Goal: Check status: Check status

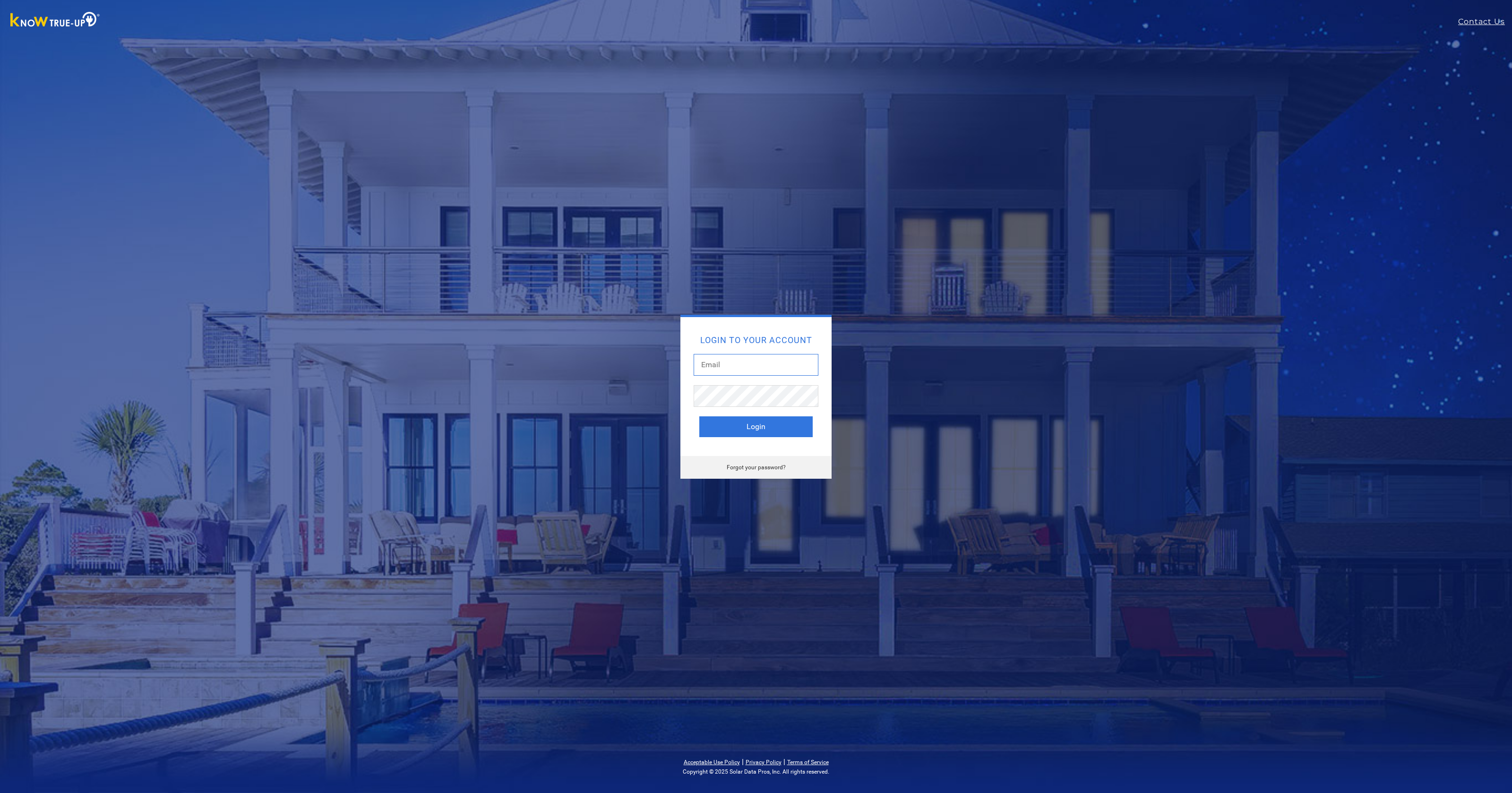
click at [764, 366] on input "text" at bounding box center [756, 364] width 125 height 21
type input "anthonyferd@gmail.com"
click at [699, 417] on button "Login" at bounding box center [756, 427] width 113 height 21
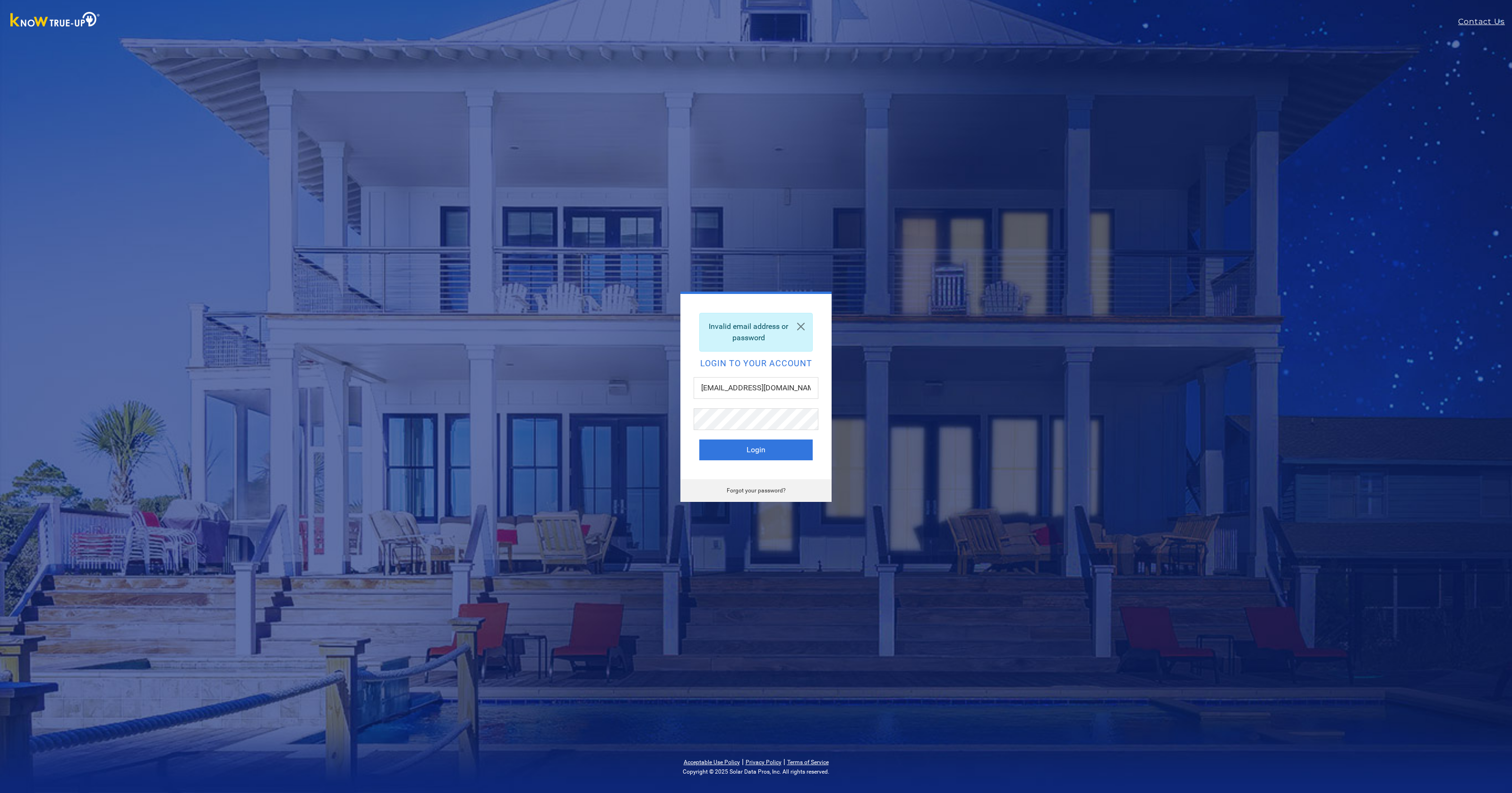
click at [726, 470] on div "Invalid email address or password Login to your account anthonyferd@gmail.com L…" at bounding box center [756, 387] width 151 height 185
click at [744, 448] on button "Login" at bounding box center [756, 449] width 113 height 21
click at [699, 439] on button "Login" at bounding box center [756, 449] width 113 height 21
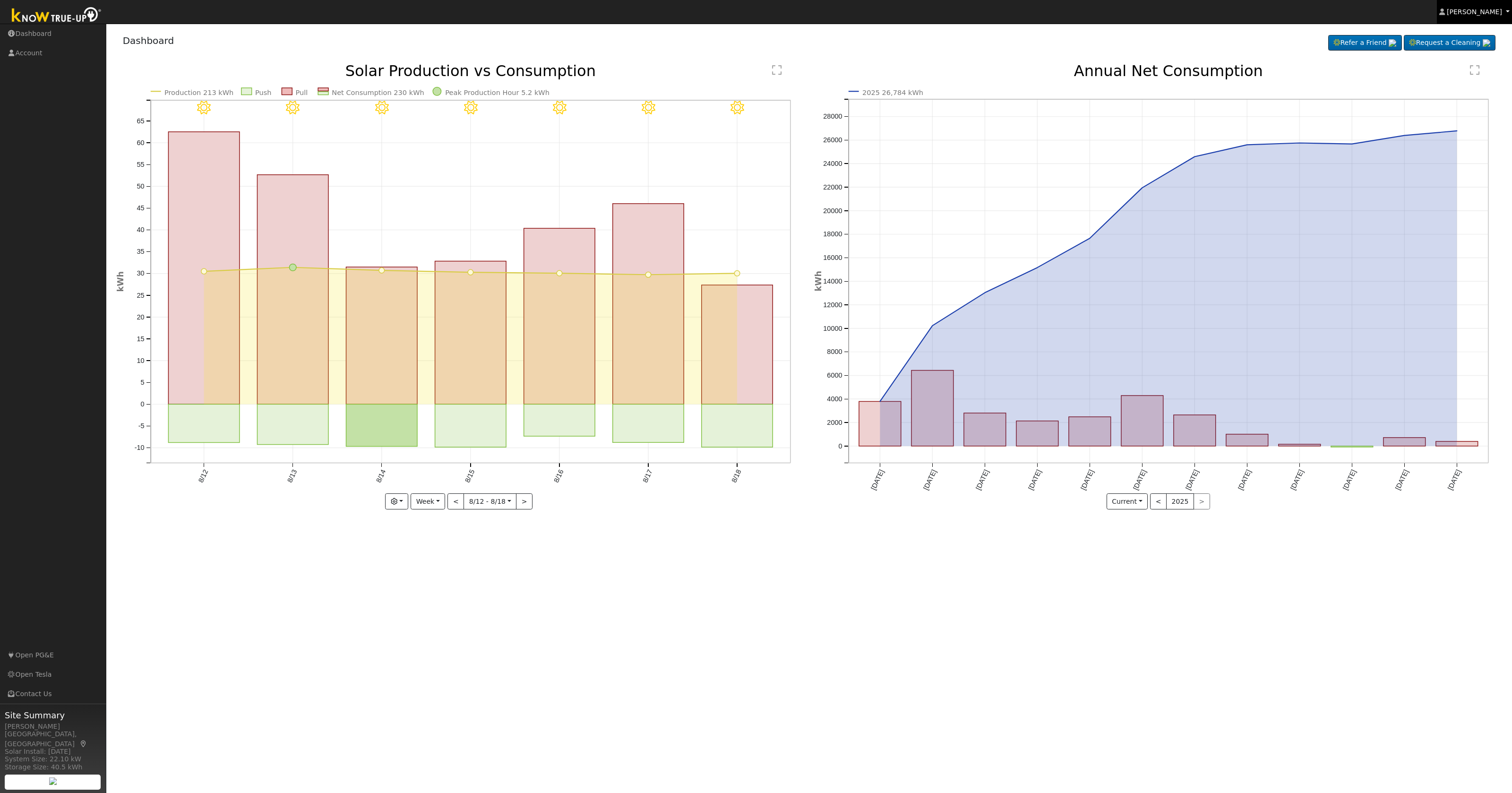
click at [1449, 17] on link "[PERSON_NAME]" at bounding box center [1474, 11] width 76 height 23
click at [1099, 35] on div "Dashboard Refer a Friend Request a Cleaning Refer a Friend" at bounding box center [809, 42] width 1386 height 29
click at [51, 34] on link "Dashboard" at bounding box center [53, 34] width 106 height 20
click at [402, 501] on button "button" at bounding box center [396, 501] width 23 height 16
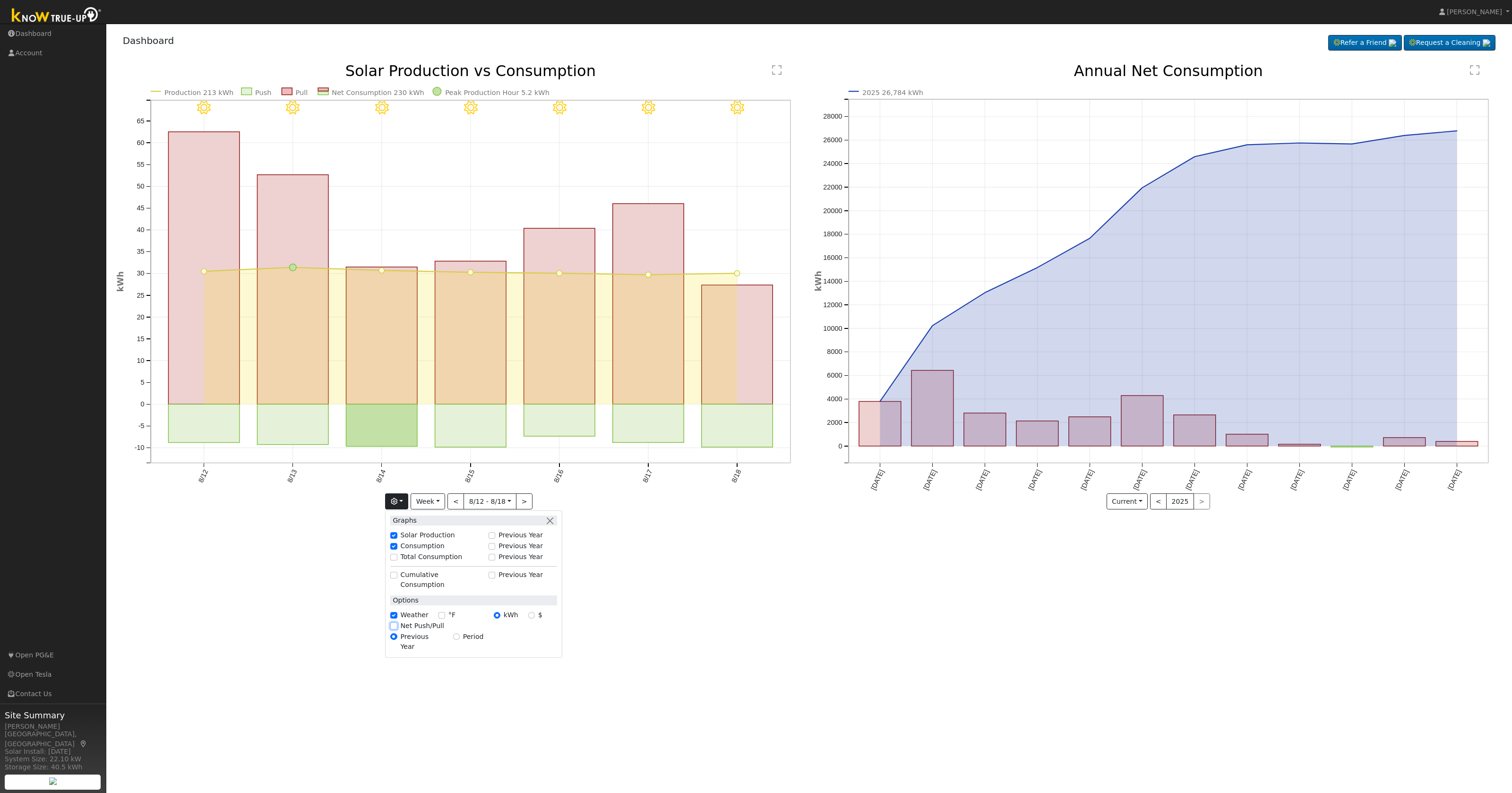
click at [397, 622] on input "Net Push/Pull" at bounding box center [393, 625] width 7 height 7
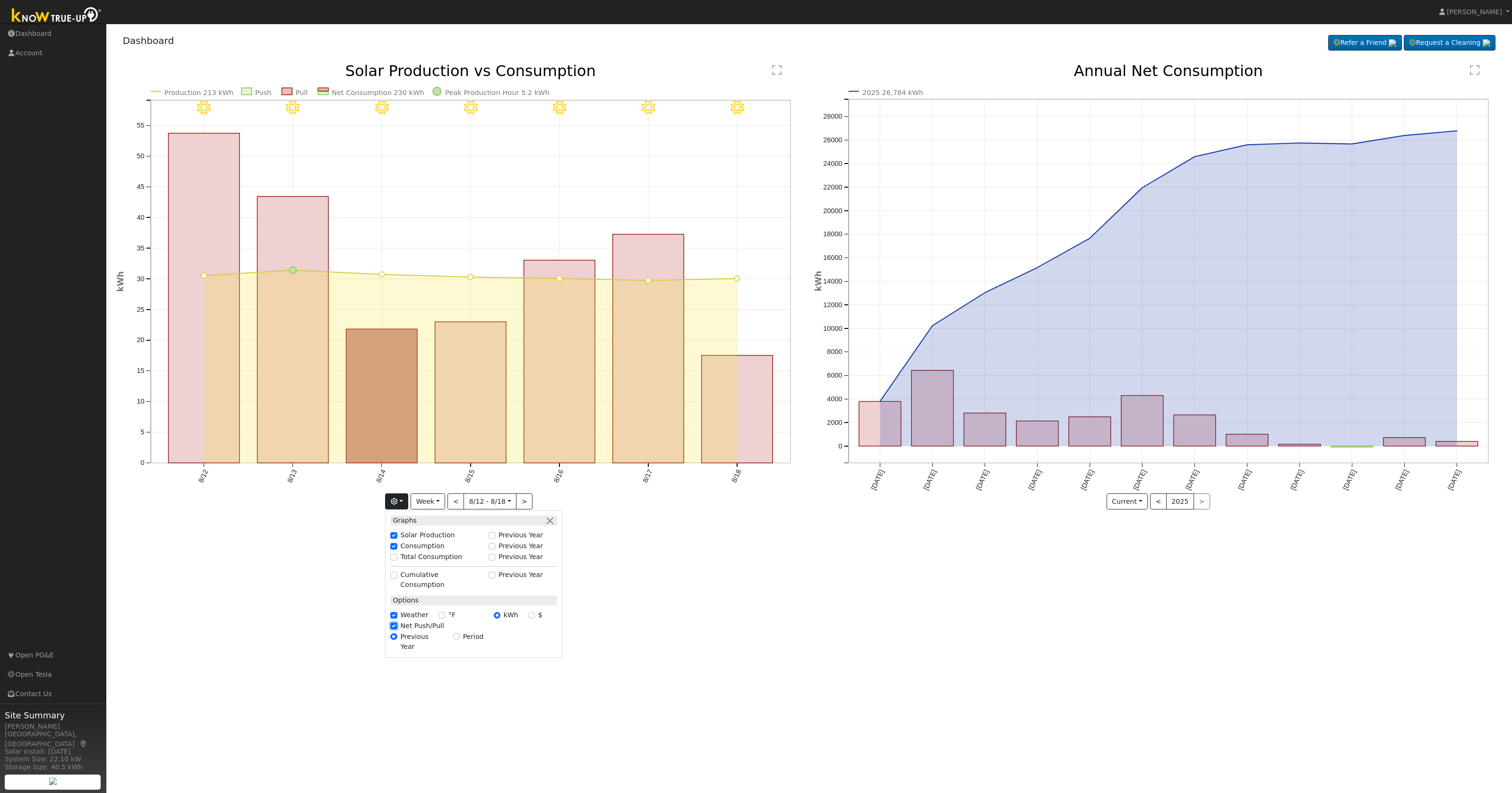
click at [397, 622] on input "Net Push/Pull" at bounding box center [393, 625] width 7 height 7
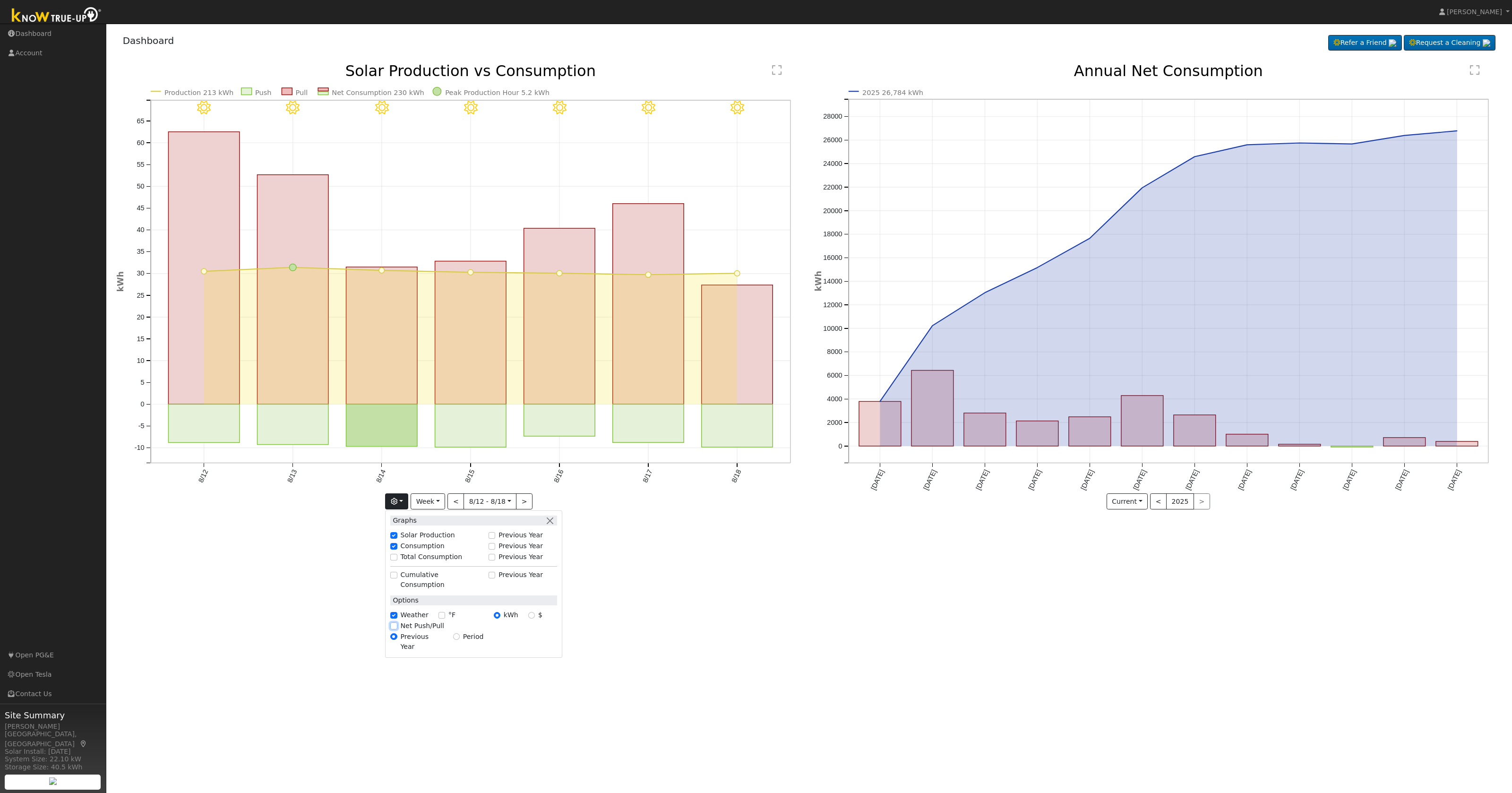
click at [397, 622] on input "Net Push/Pull" at bounding box center [393, 625] width 7 height 7
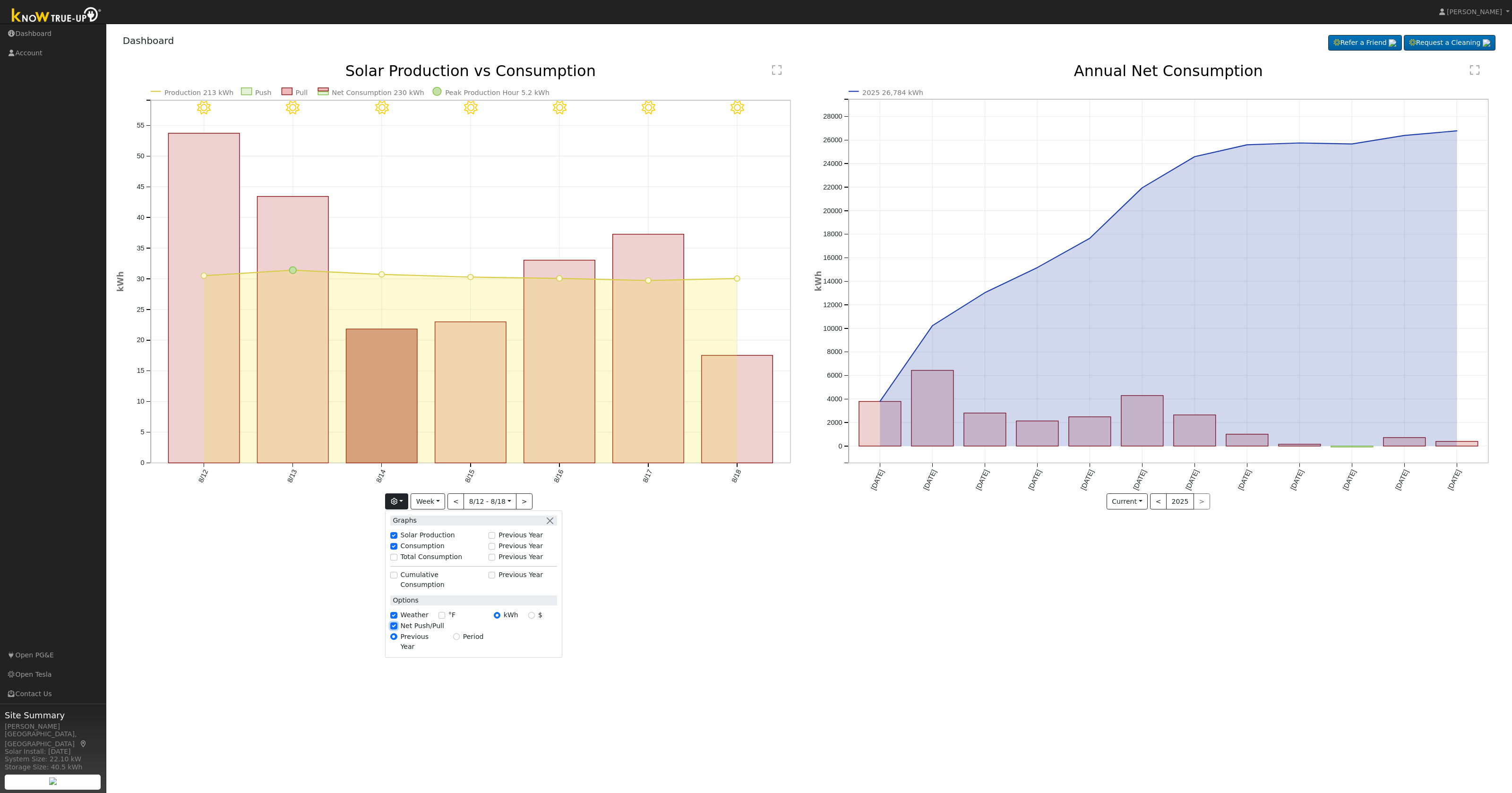
click at [397, 622] on input "Net Push/Pull" at bounding box center [393, 625] width 7 height 7
checkbox input "false"
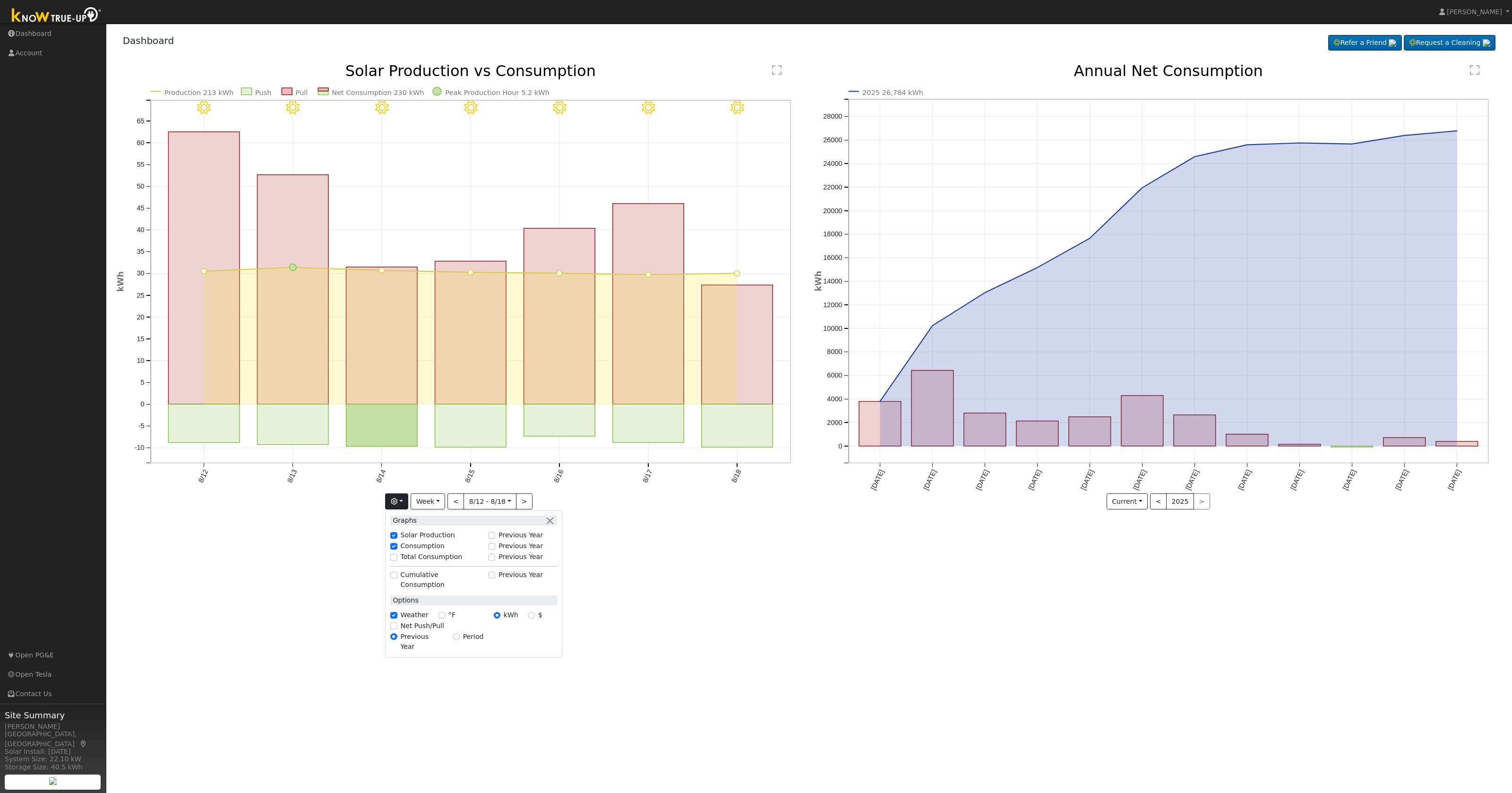
click at [756, 586] on div "User Profile First name Last name Email Email Notifications No Emails No Emails…" at bounding box center [809, 407] width 1406 height 769
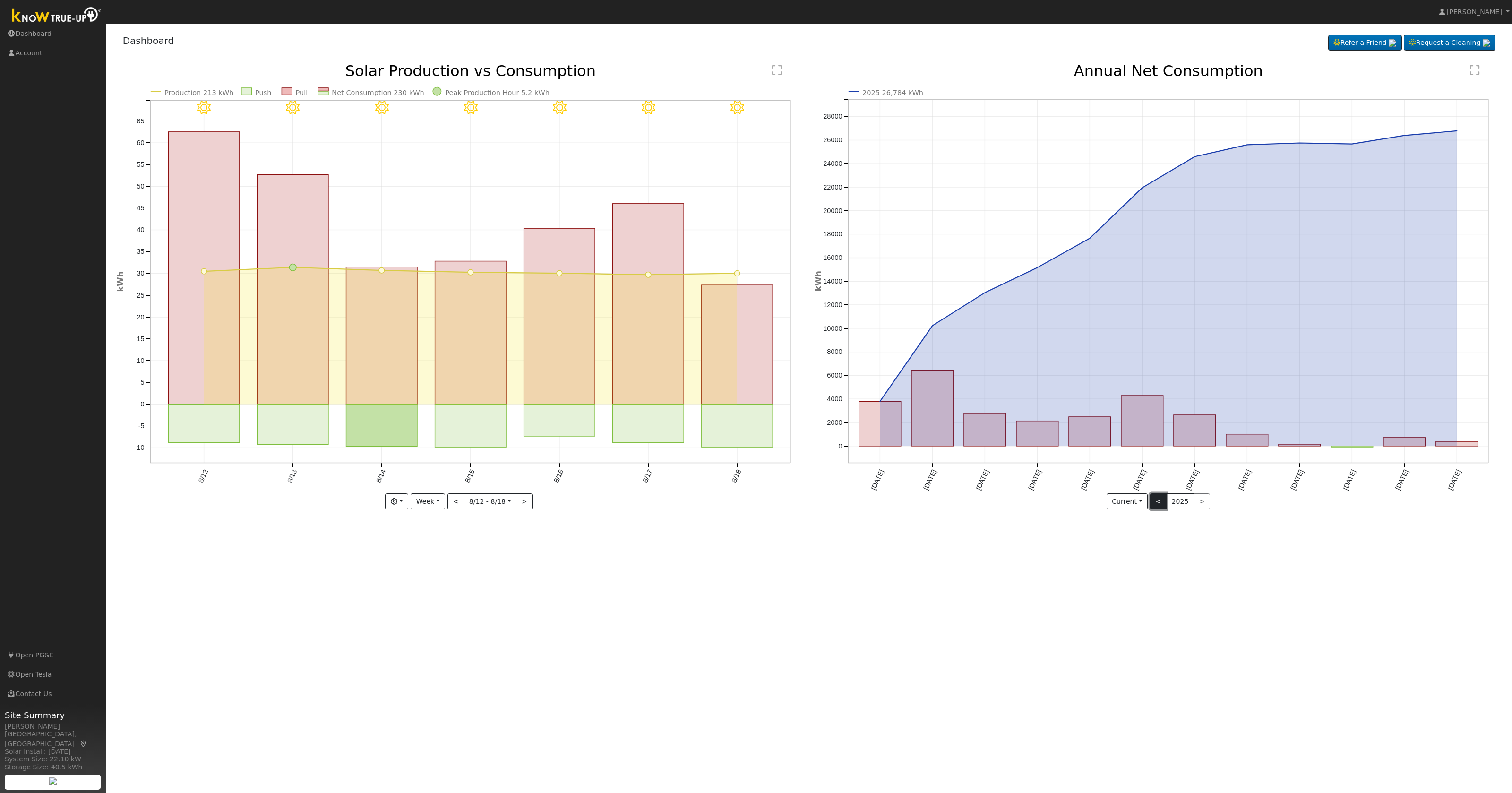
click at [1159, 502] on button "<" at bounding box center [1158, 501] width 17 height 16
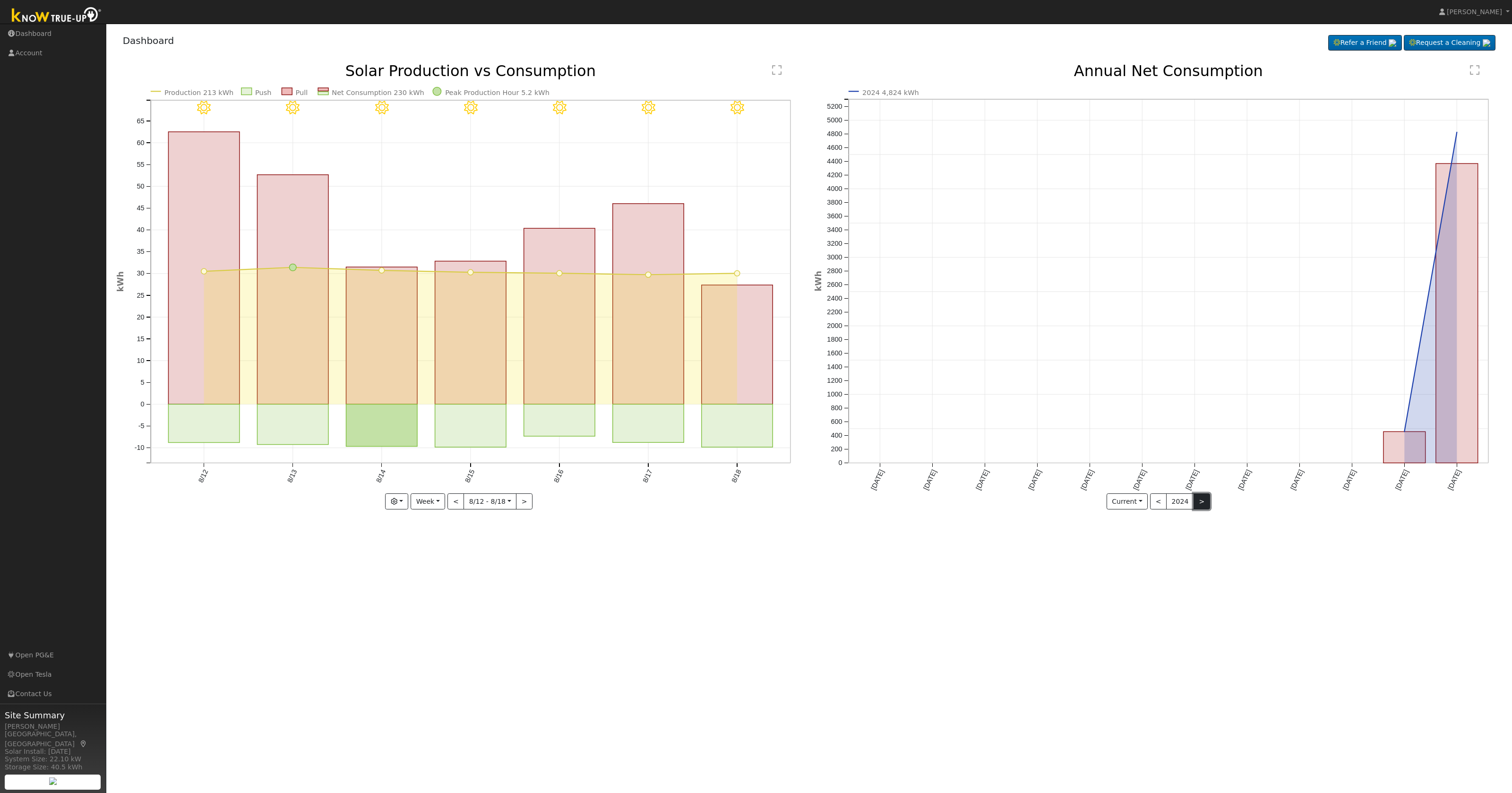
click at [1197, 501] on button ">" at bounding box center [1202, 501] width 17 height 16
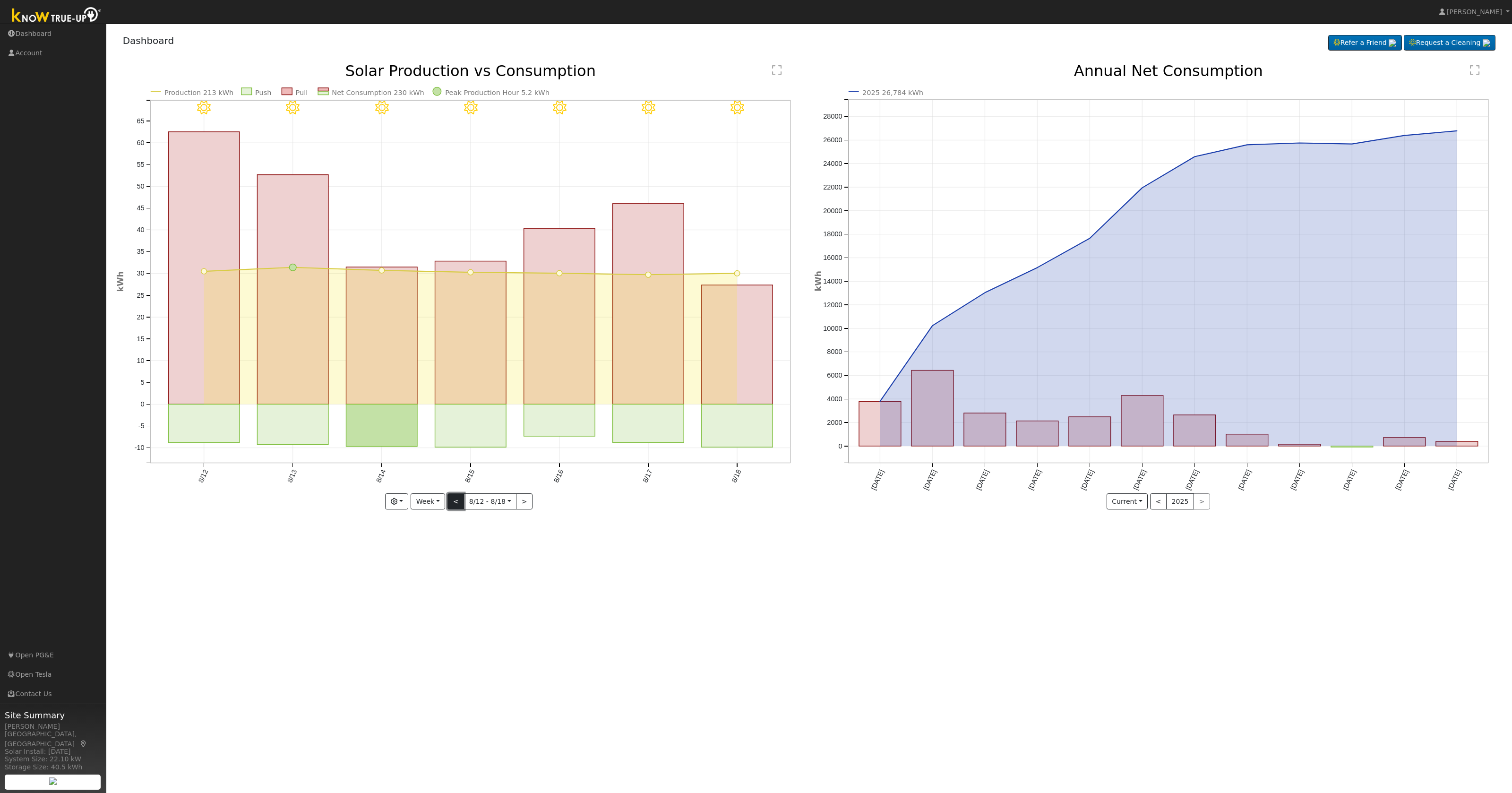
click at [459, 502] on button "<" at bounding box center [456, 501] width 17 height 16
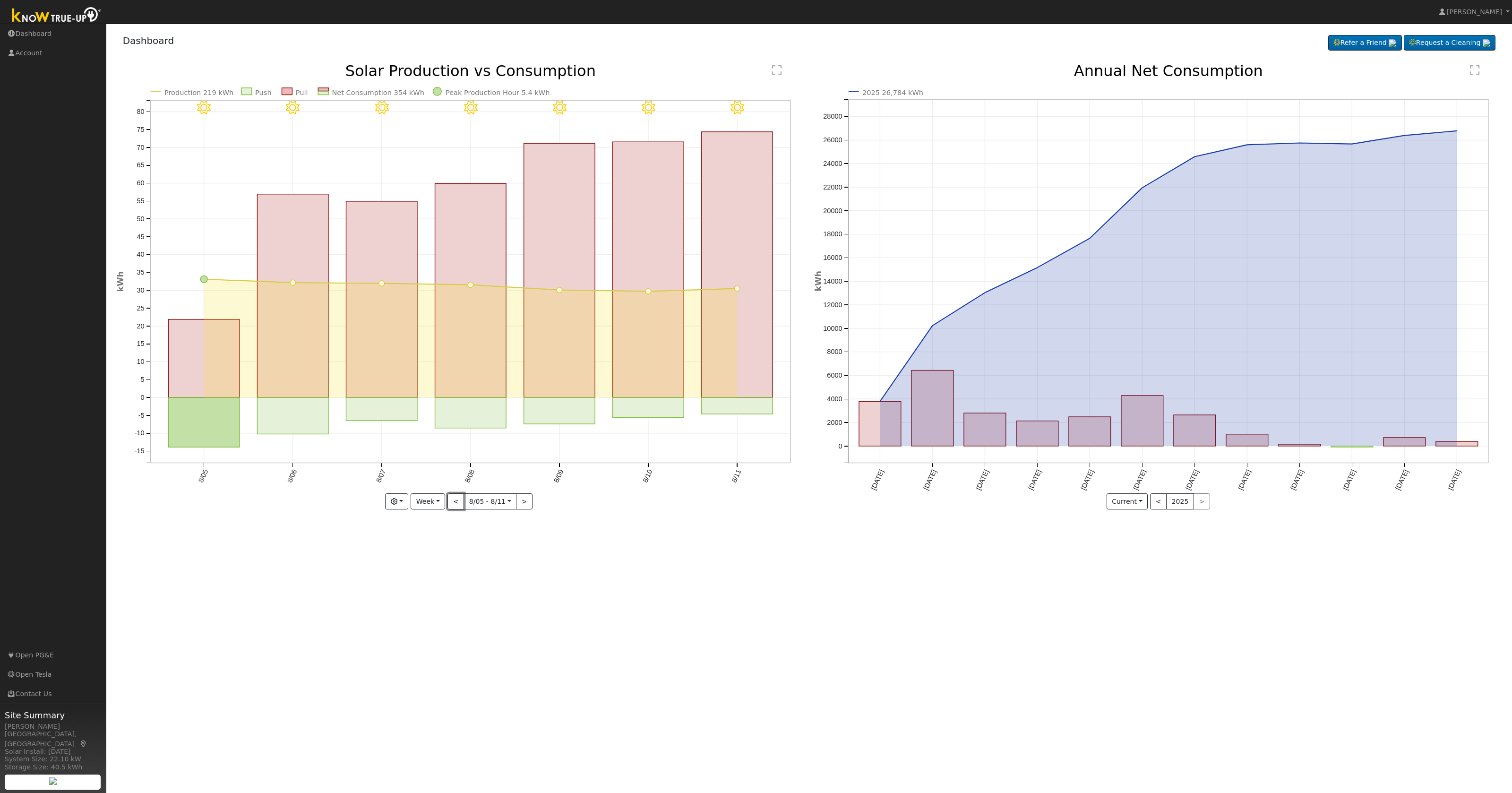
click at [459, 502] on button "<" at bounding box center [456, 501] width 17 height 16
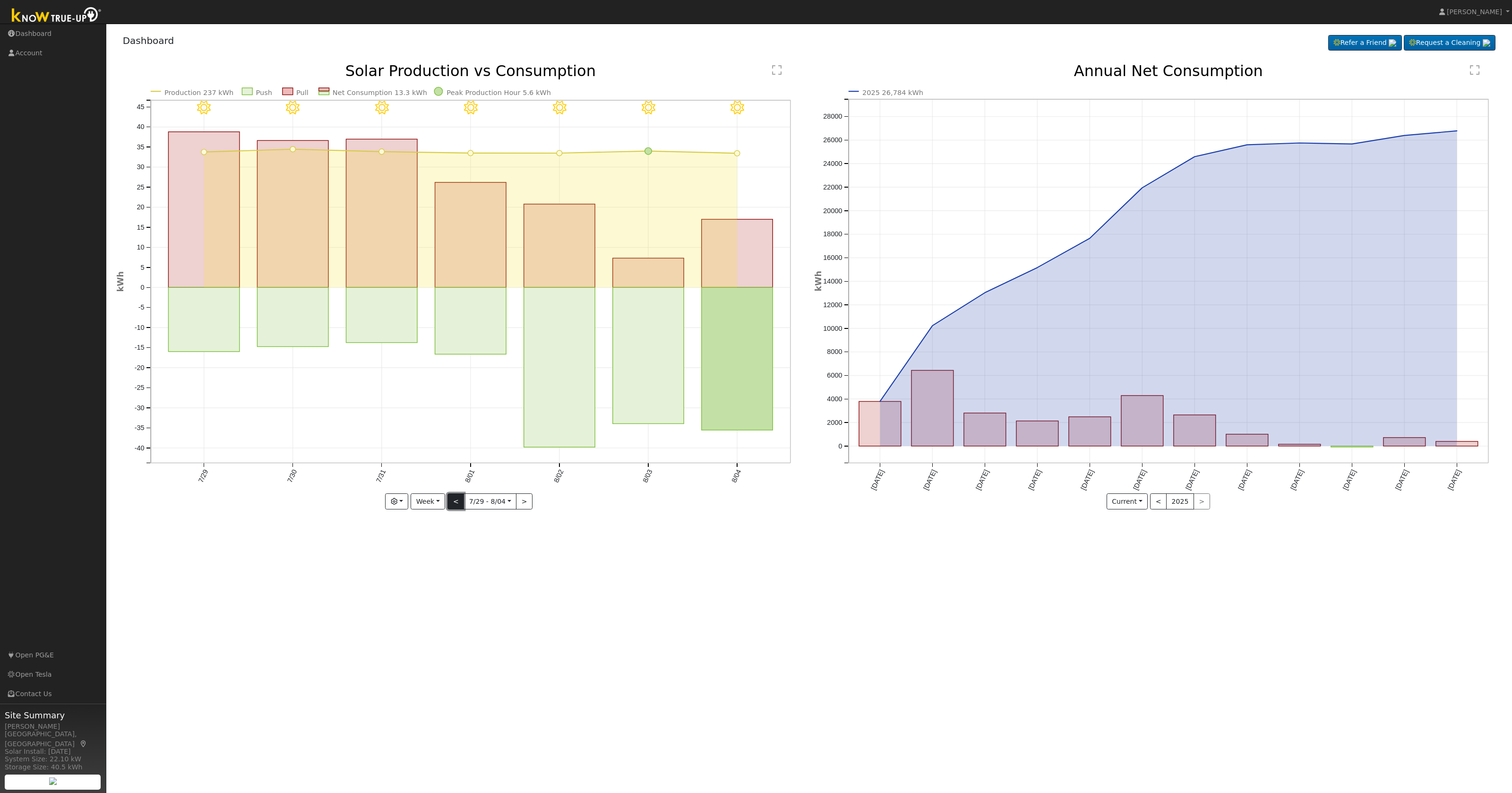
click at [456, 502] on button "<" at bounding box center [456, 501] width 17 height 16
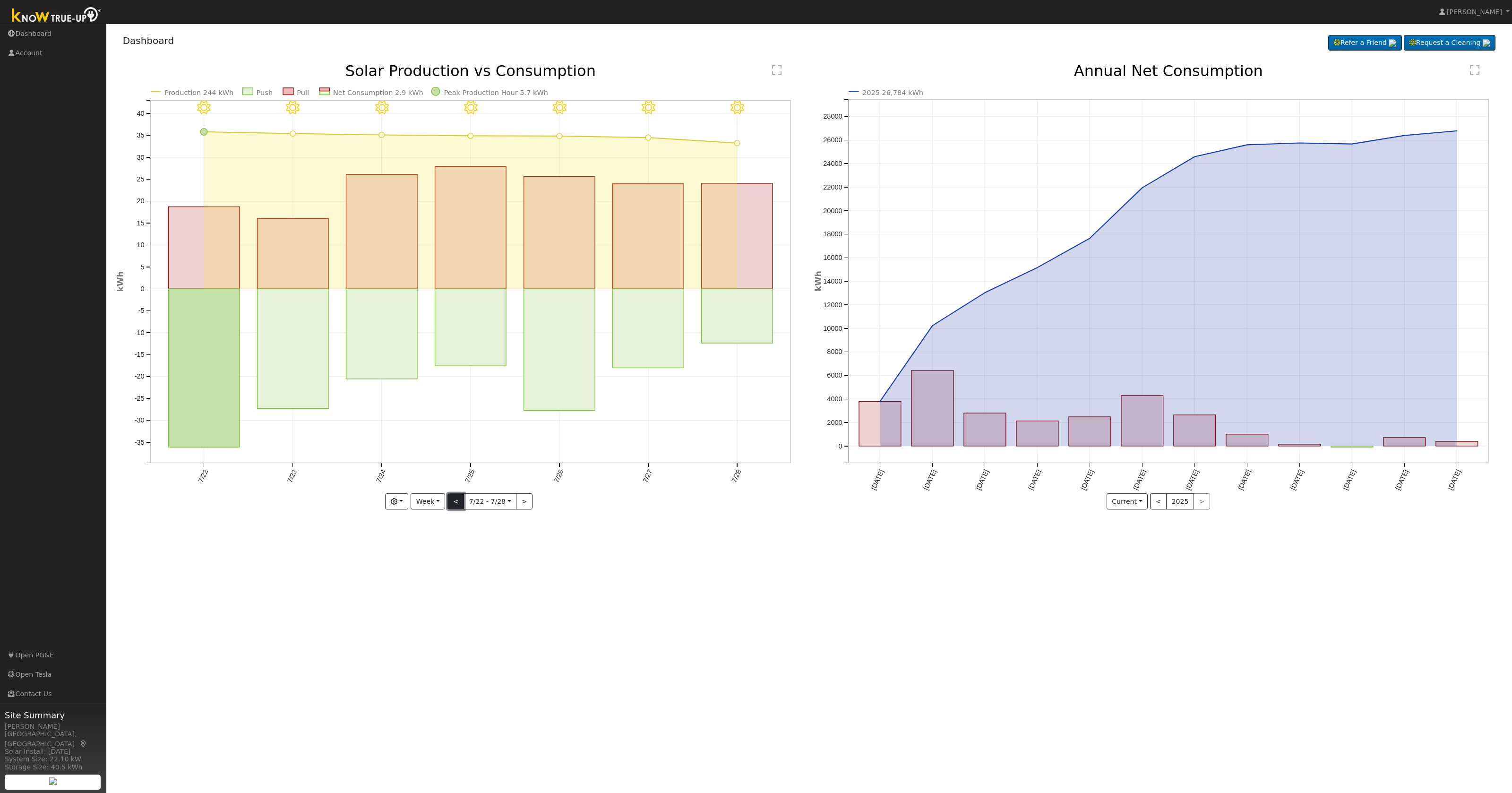
click at [455, 502] on button "<" at bounding box center [456, 501] width 17 height 16
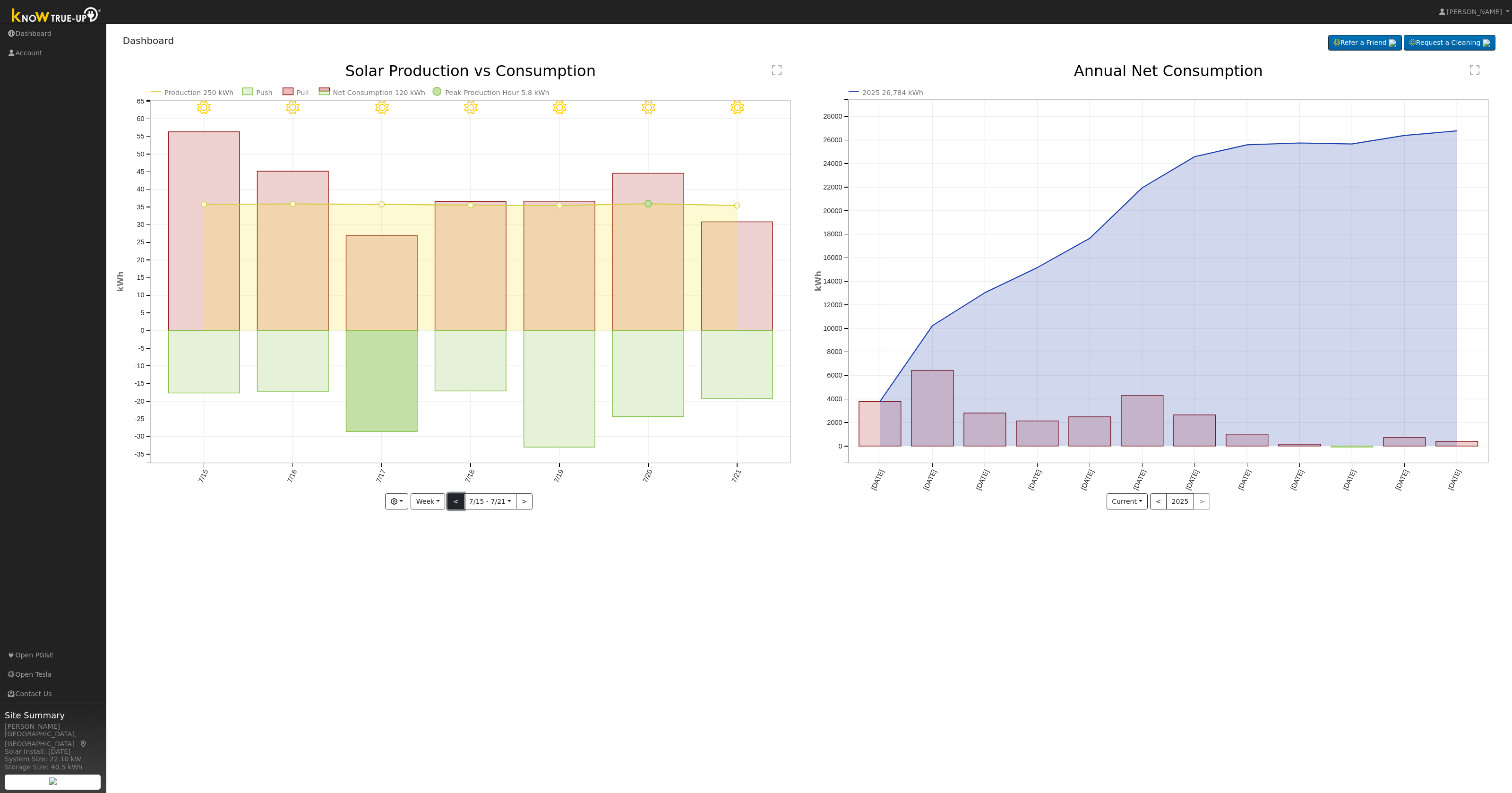
click at [455, 502] on button "<" at bounding box center [456, 501] width 17 height 16
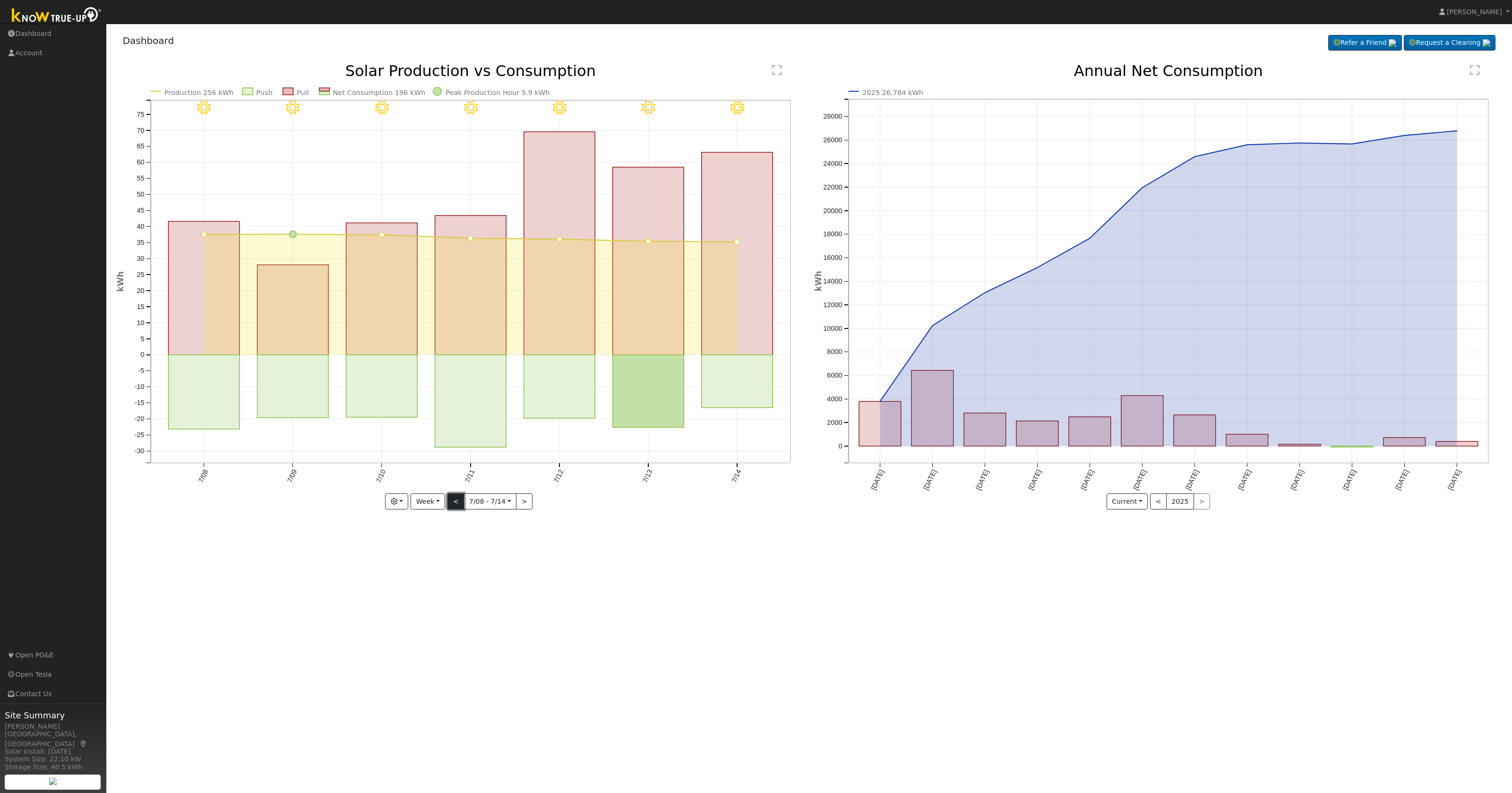
click at [455, 502] on button "<" at bounding box center [456, 501] width 17 height 16
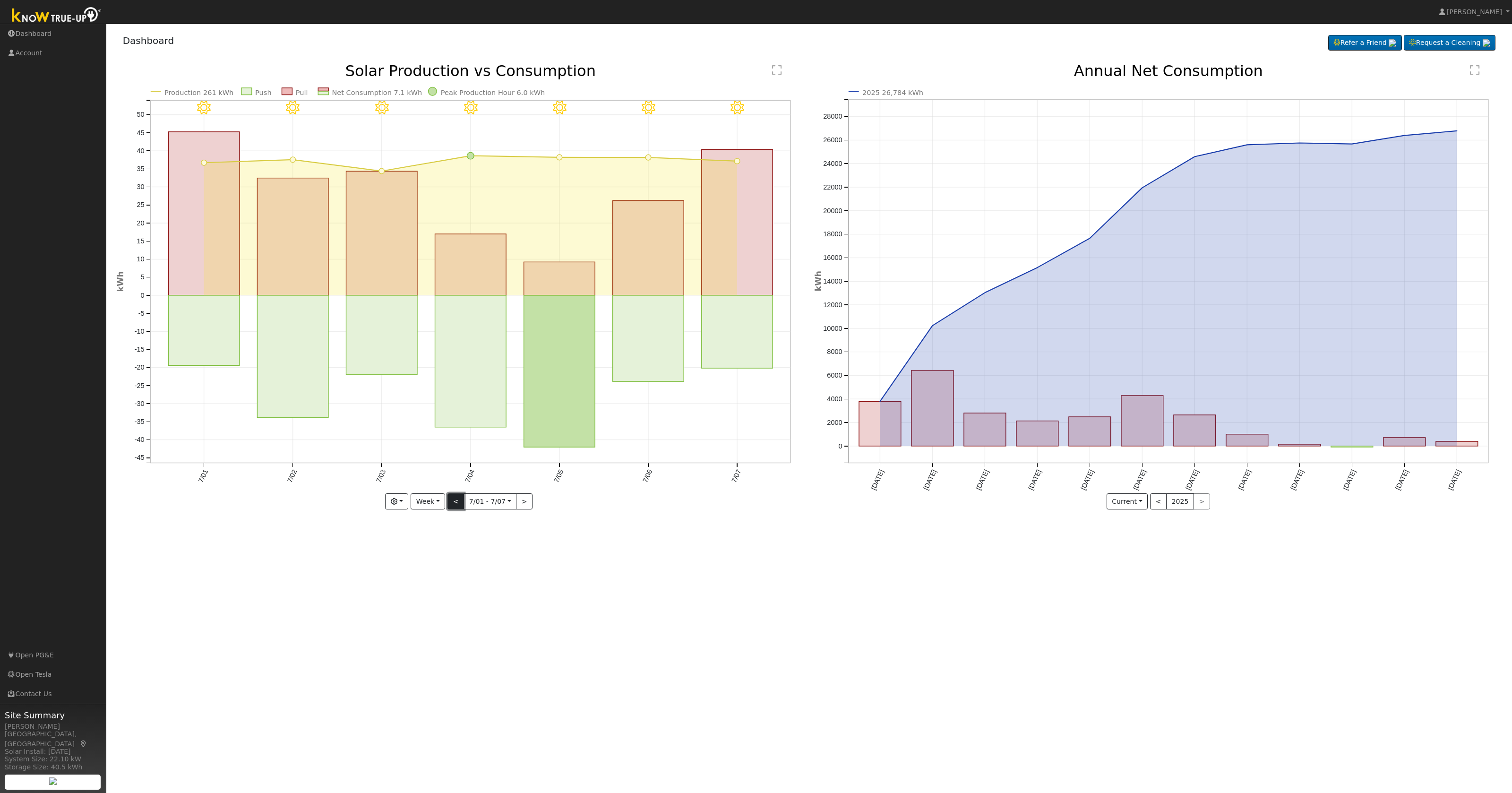
click at [455, 502] on button "<" at bounding box center [456, 501] width 17 height 16
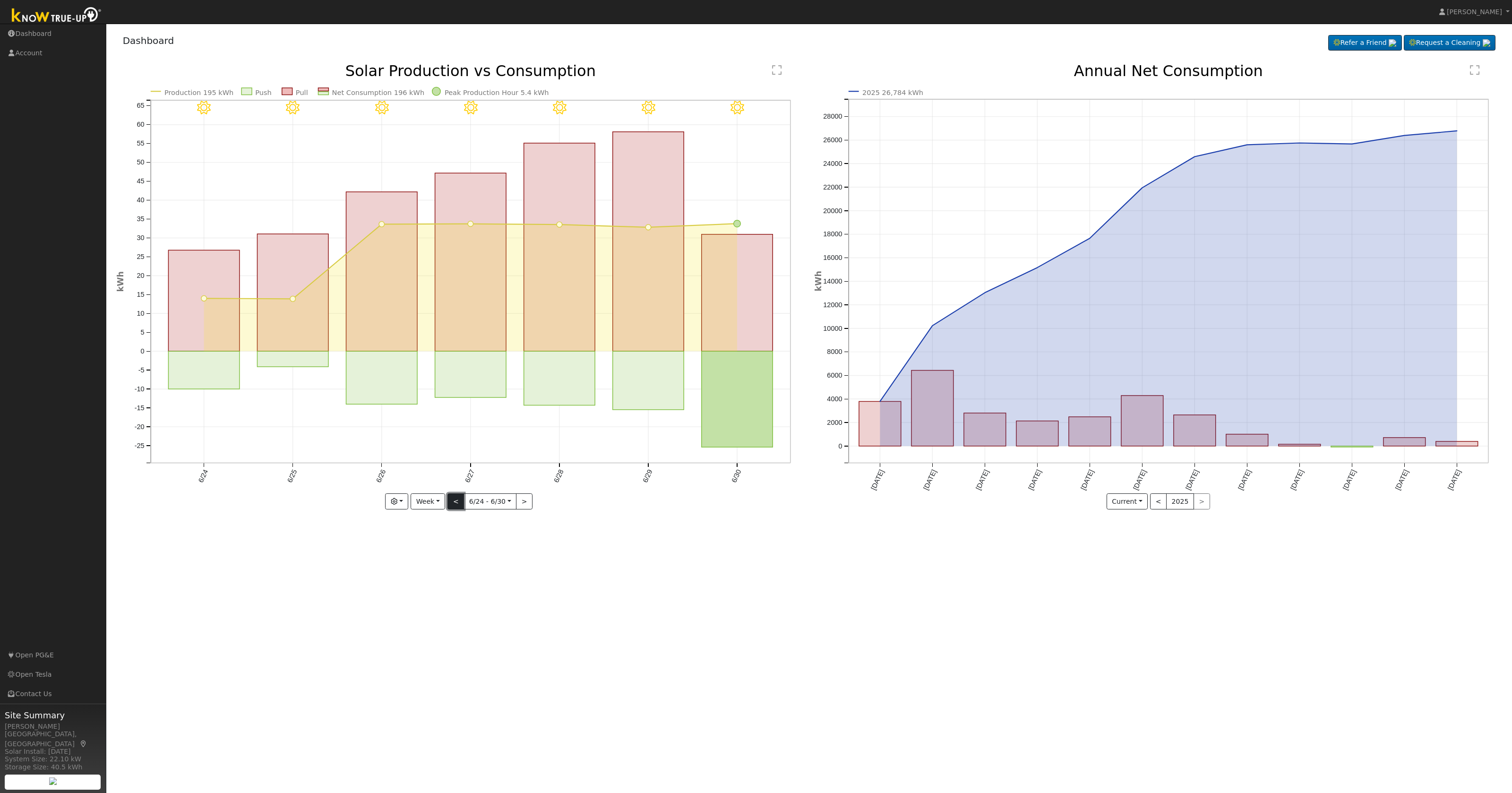
click at [455, 502] on button "<" at bounding box center [456, 501] width 17 height 16
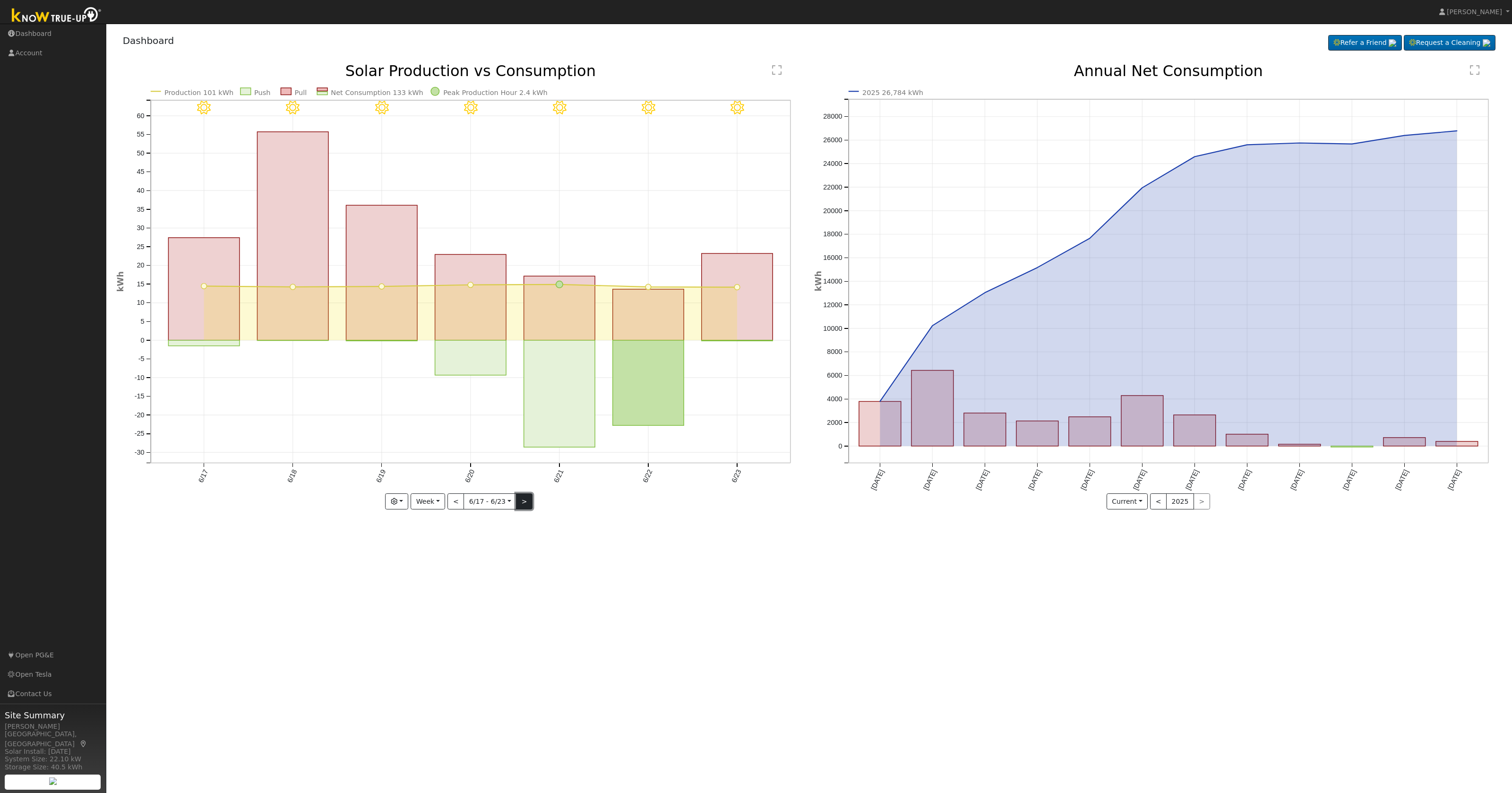
click at [525, 502] on button ">" at bounding box center [524, 501] width 17 height 16
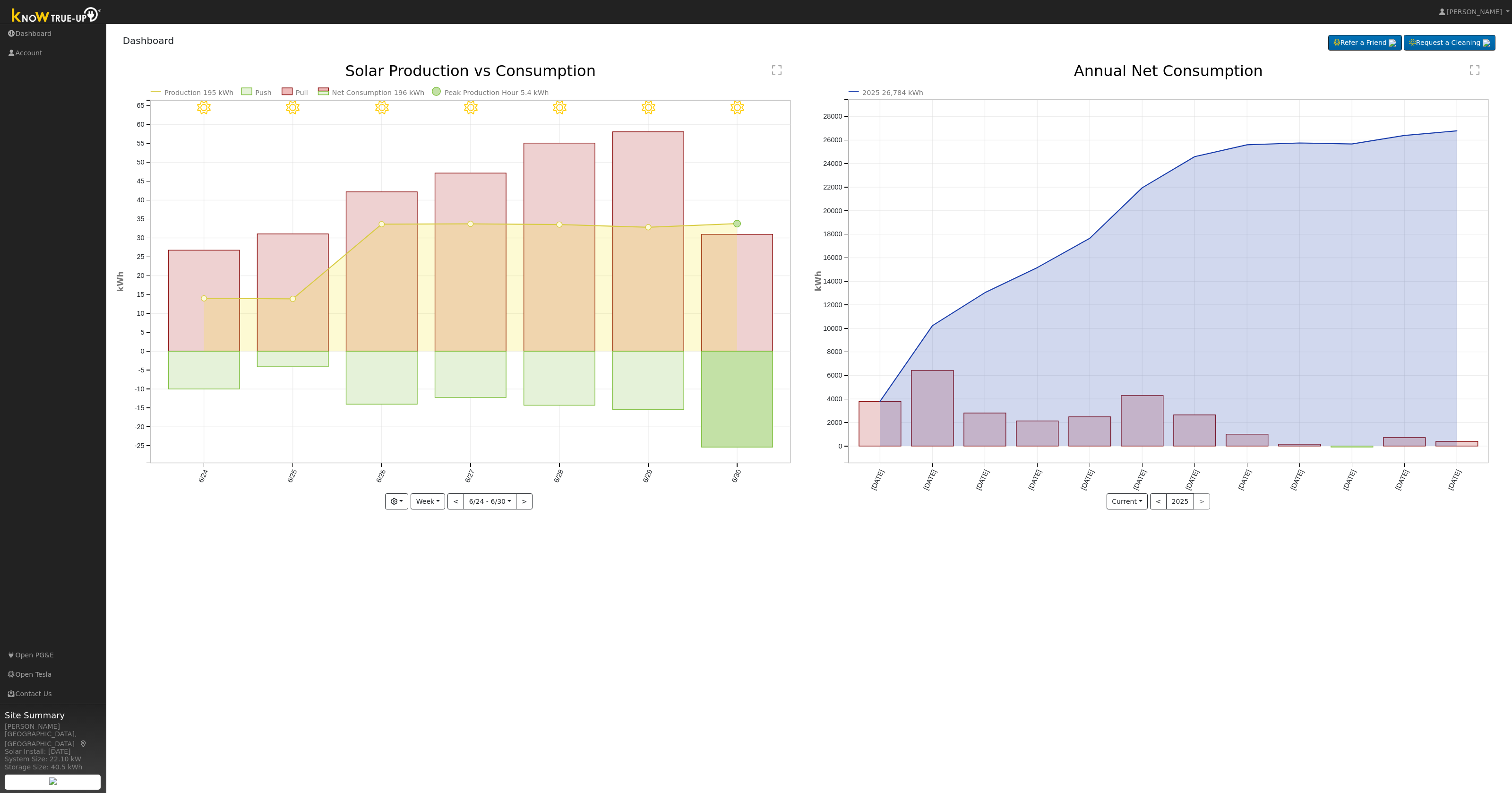
click at [525, 502] on div "6/30 - Clear 6/29 - Clear 6/28 - Clear 6/27 - Clear 6/26 - Clear 6/25 - Clear 6…" at bounding box center [459, 286] width 687 height 446
click at [529, 500] on button ">" at bounding box center [524, 501] width 17 height 16
type input "2025-07-01"
